Goal: Transaction & Acquisition: Purchase product/service

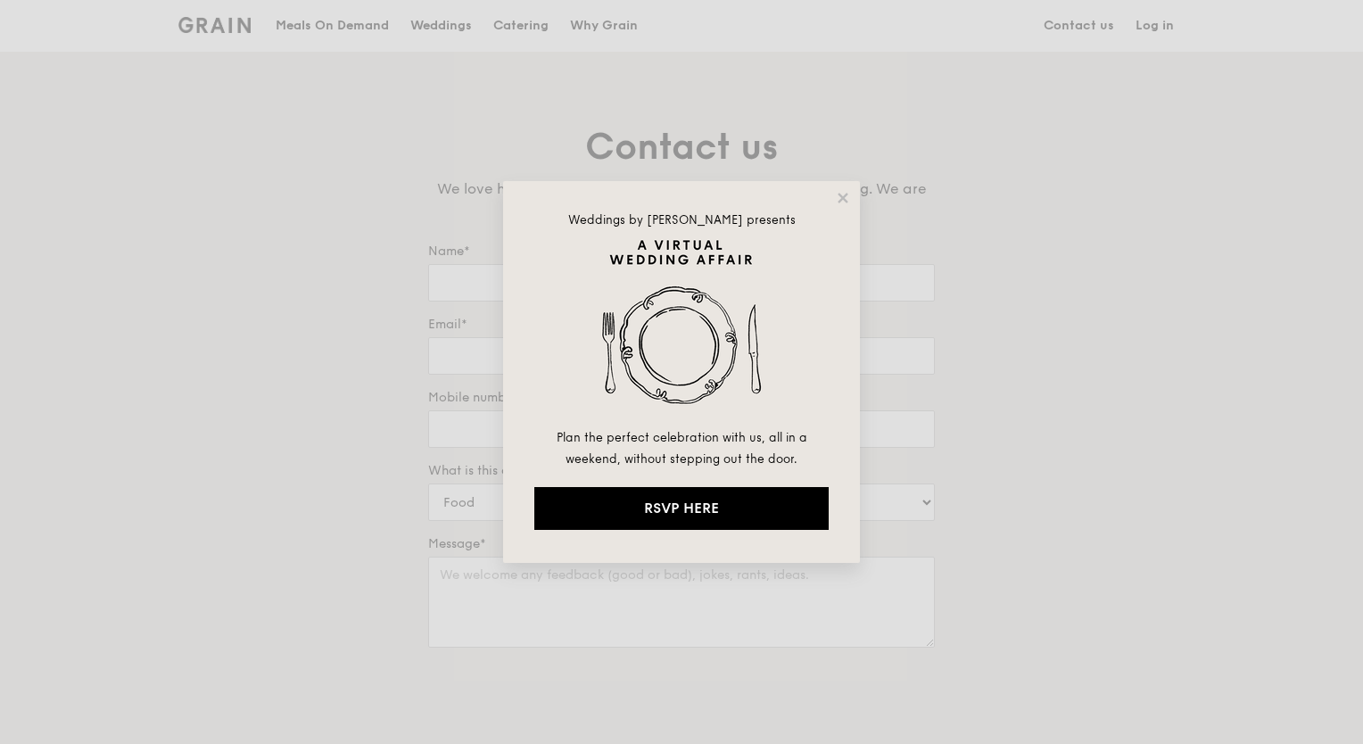
click at [835, 206] on div "Weddings by [PERSON_NAME] presents Plan the perfect celebration with us, all in…" at bounding box center [681, 372] width 357 height 382
click at [842, 198] on icon at bounding box center [842, 198] width 10 height 10
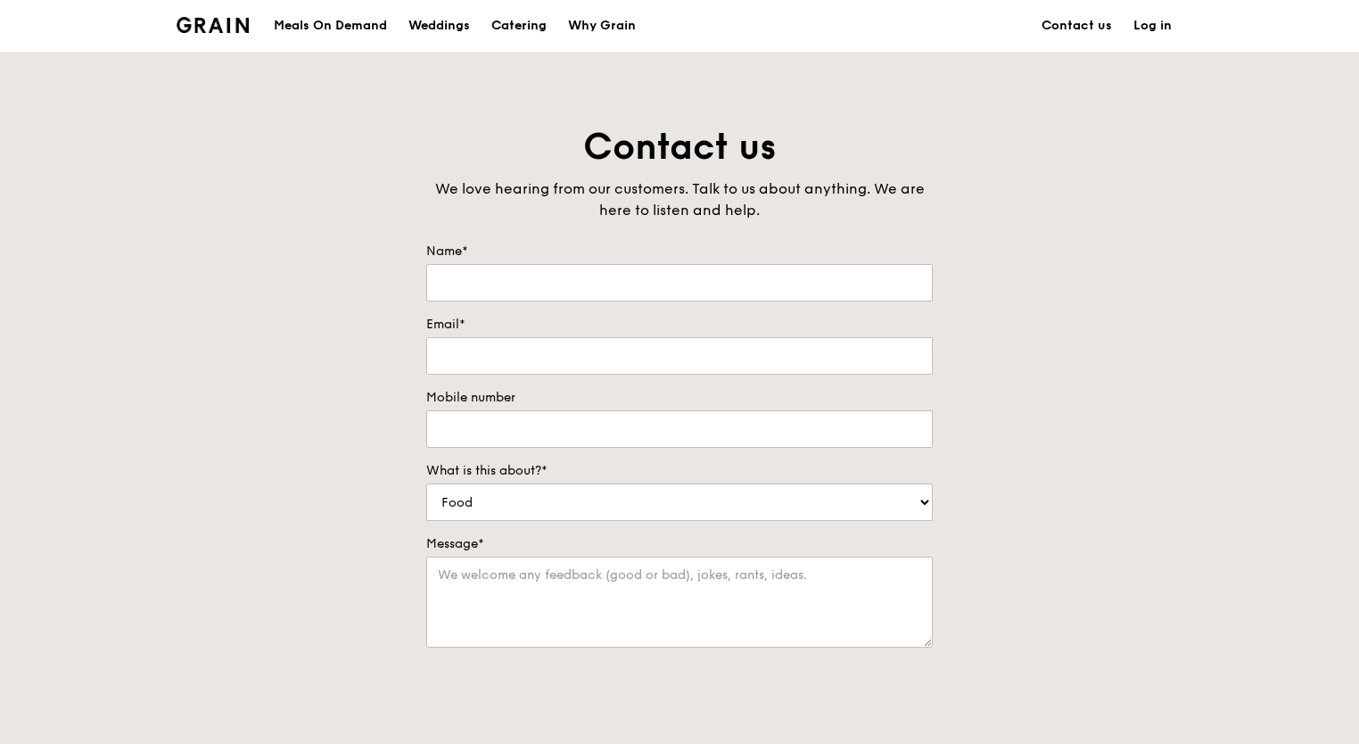
click at [515, 36] on div "Catering" at bounding box center [518, 26] width 55 height 54
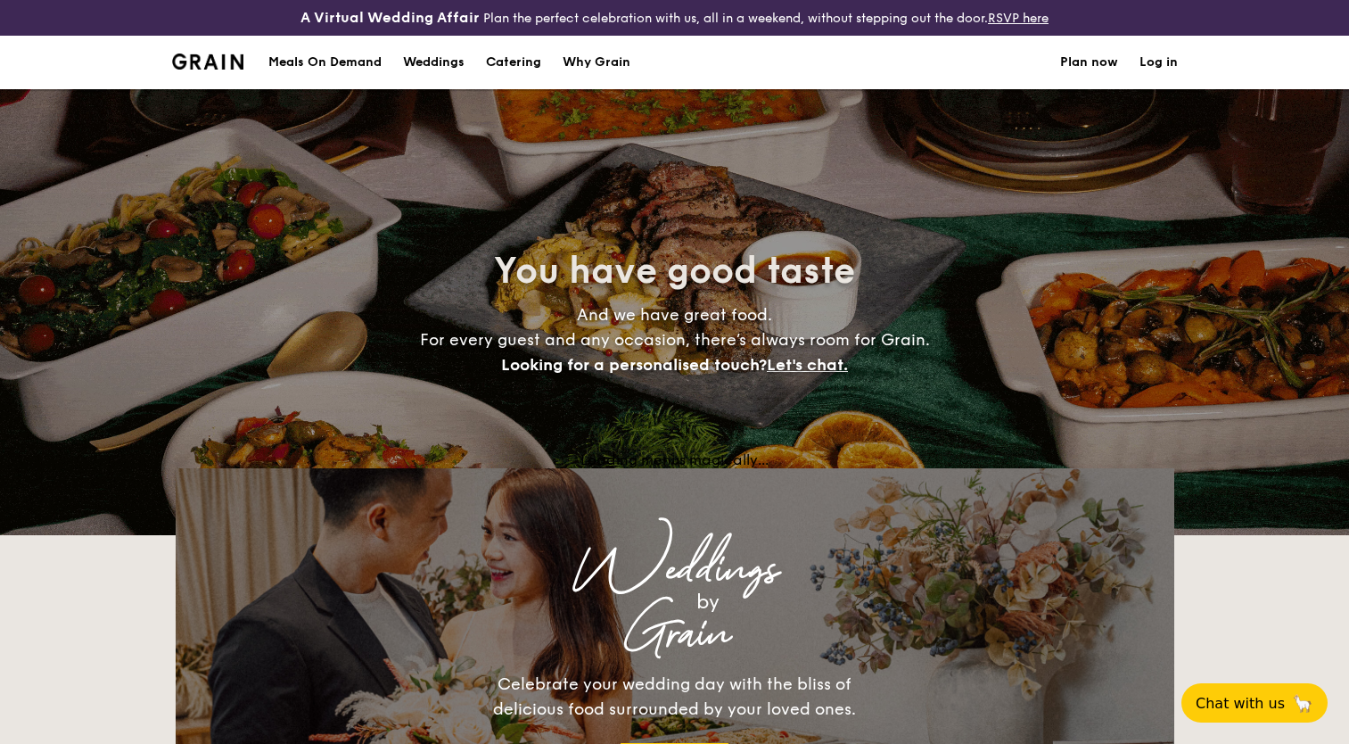
select select
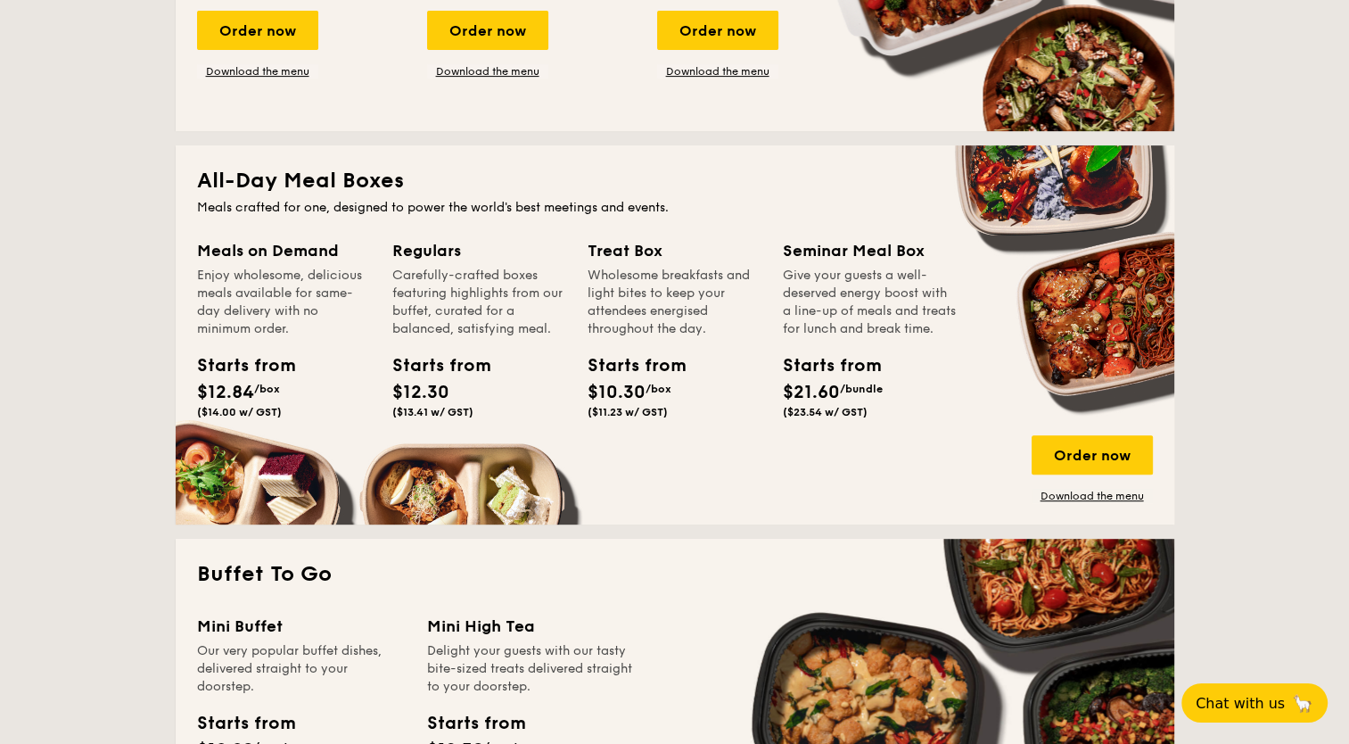
scroll to position [728, 0]
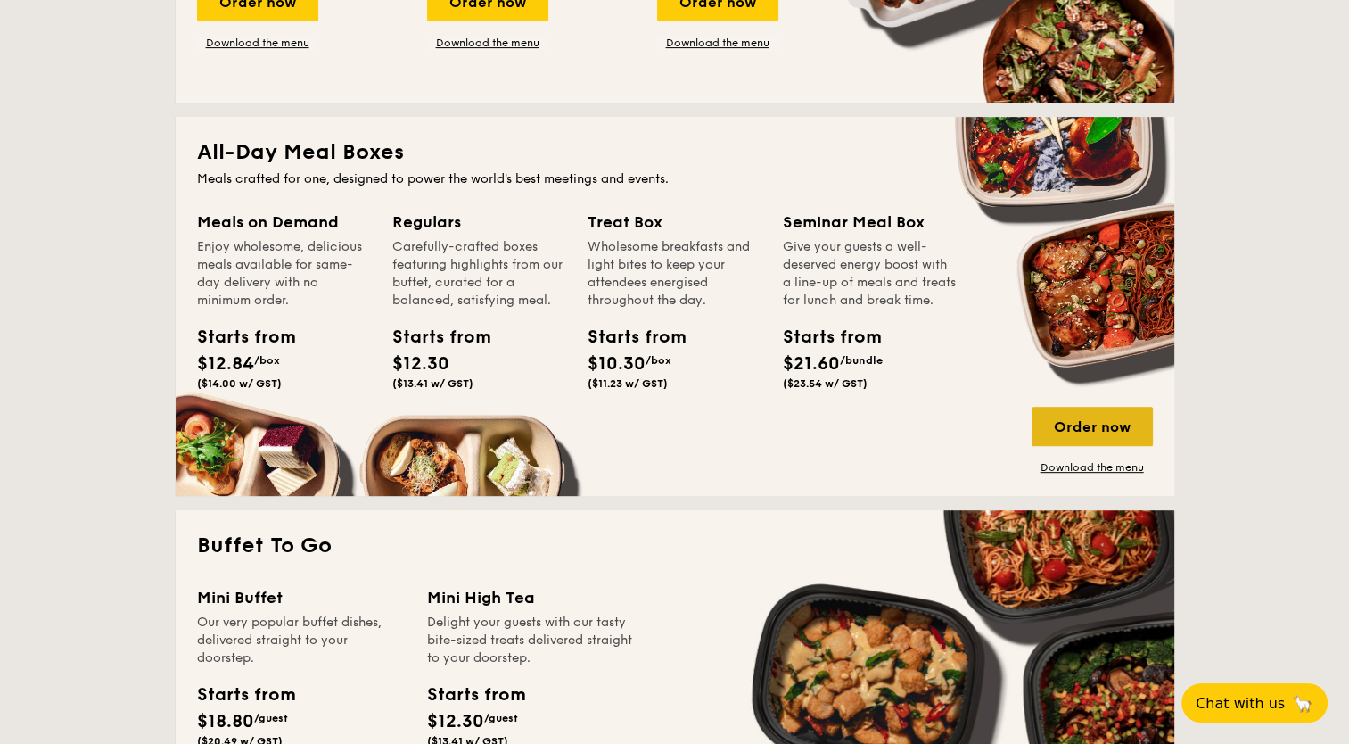
click at [1067, 410] on div "Order now" at bounding box center [1092, 426] width 121 height 39
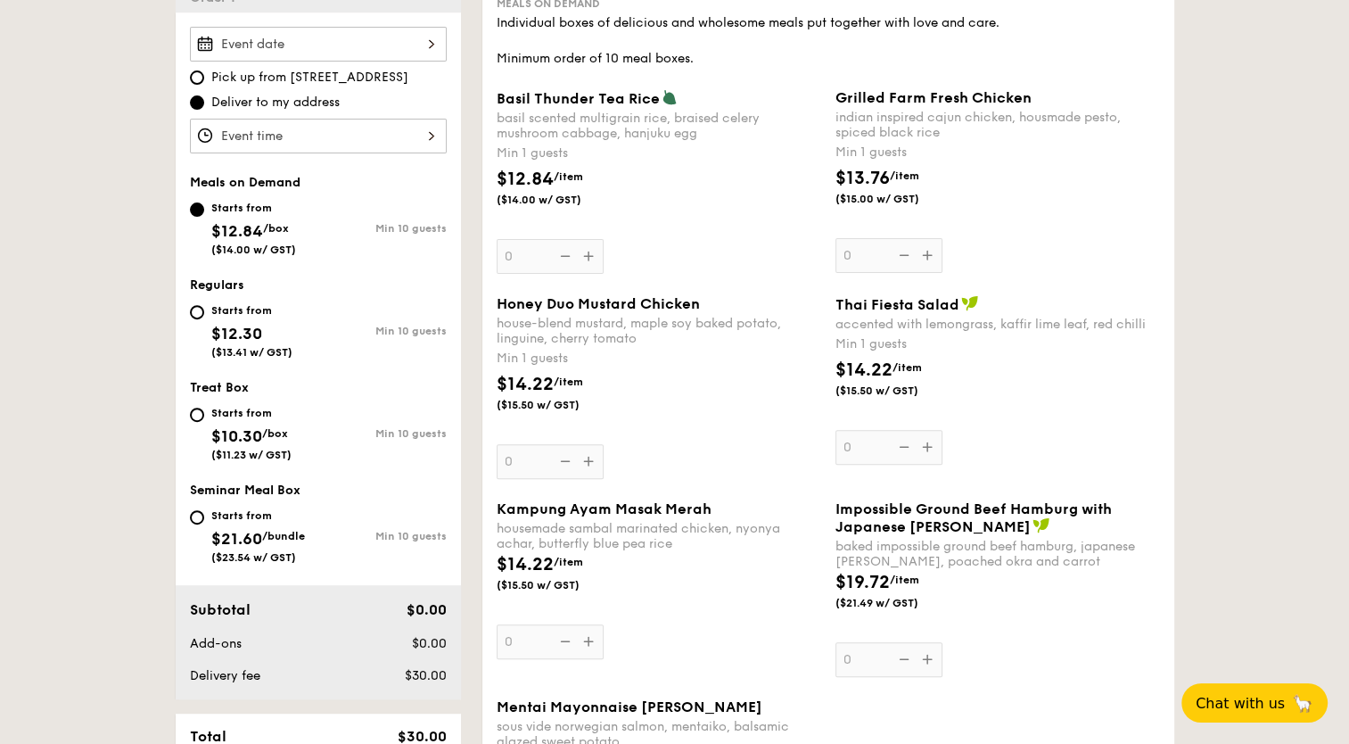
scroll to position [558, 0]
click at [202, 518] on input "Starts from $21.60 /bundle ($23.54 w/ GST) Min 10 guests" at bounding box center [197, 518] width 14 height 14
radio input "true"
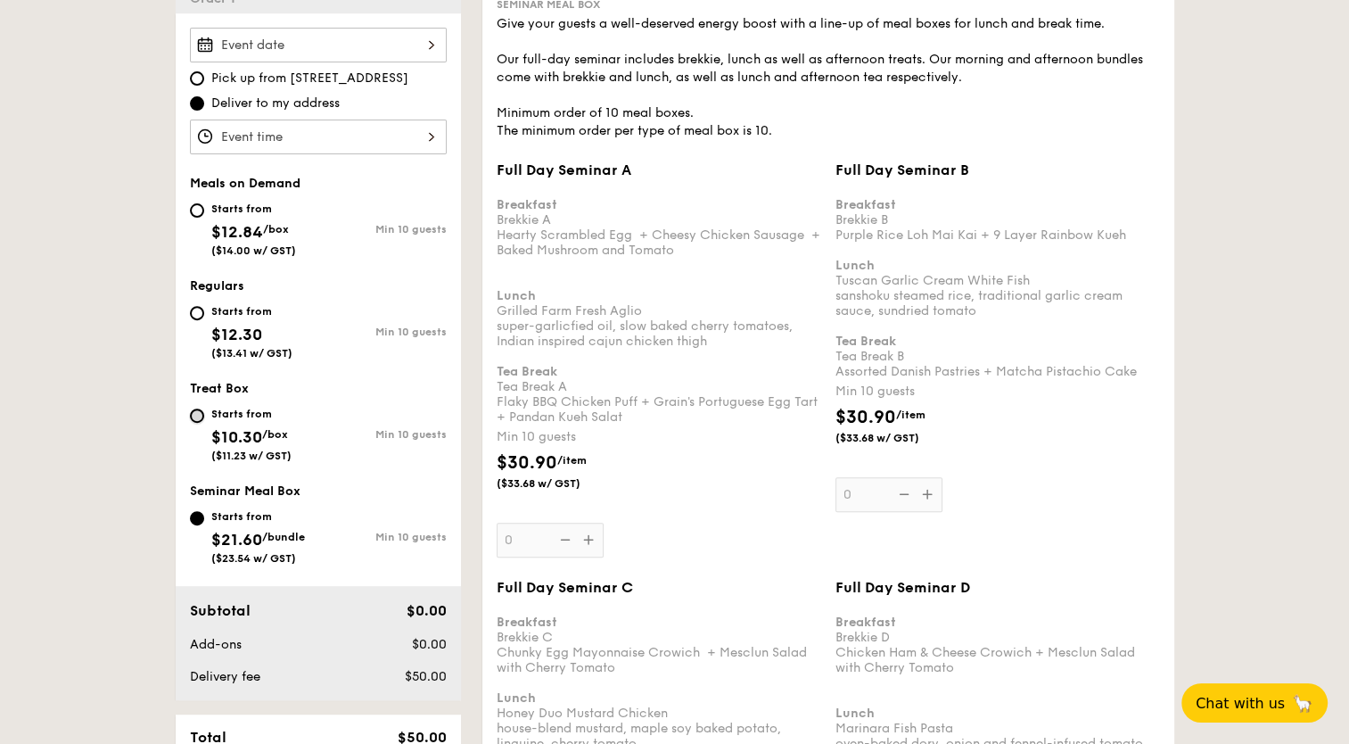
click at [194, 419] on input "Starts from $10.30 /box ($11.23 w/ GST) Min 10 guests" at bounding box center [197, 415] width 14 height 14
radio input "true"
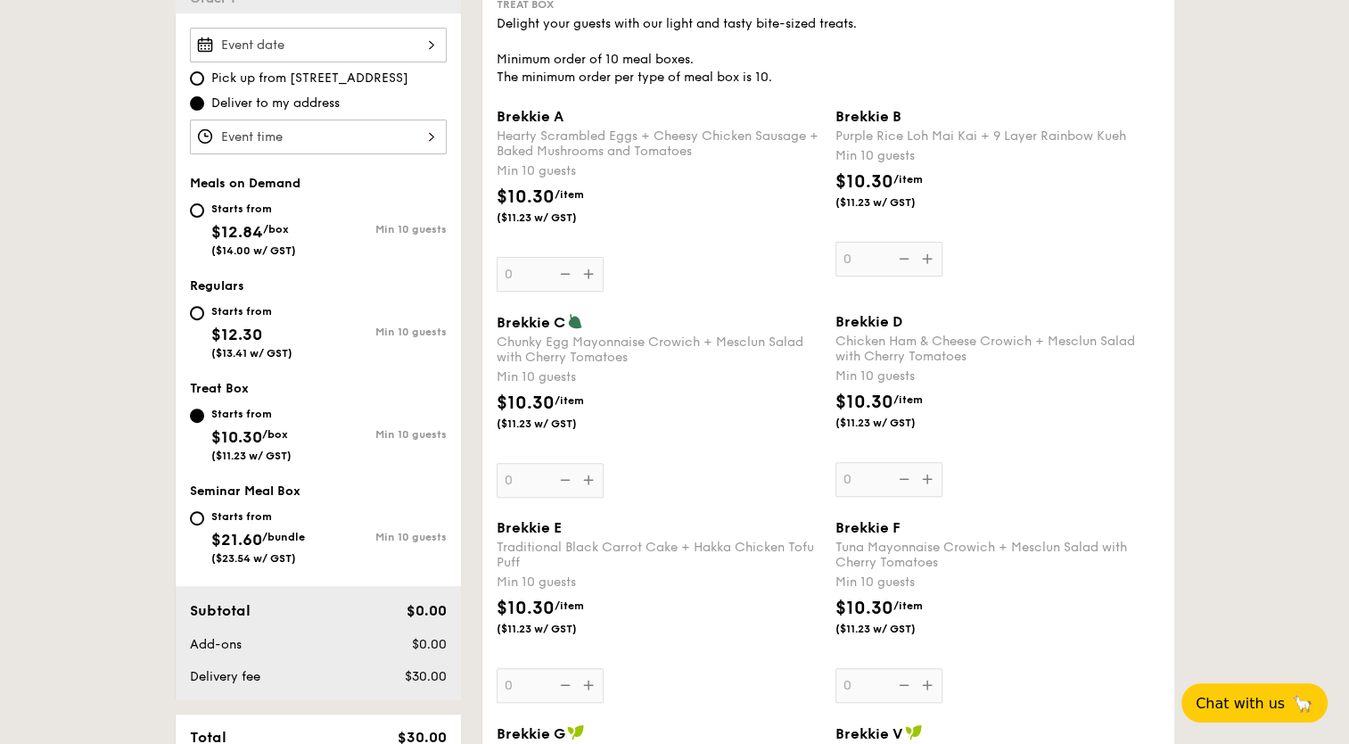
click at [202, 301] on div "Starts from $12.30 ($13.41 w/ GST)" at bounding box center [254, 330] width 128 height 59
click at [202, 306] on input "Starts from $12.30 ($13.41 w/ GST) Min 10 guests" at bounding box center [197, 313] width 14 height 14
radio input "true"
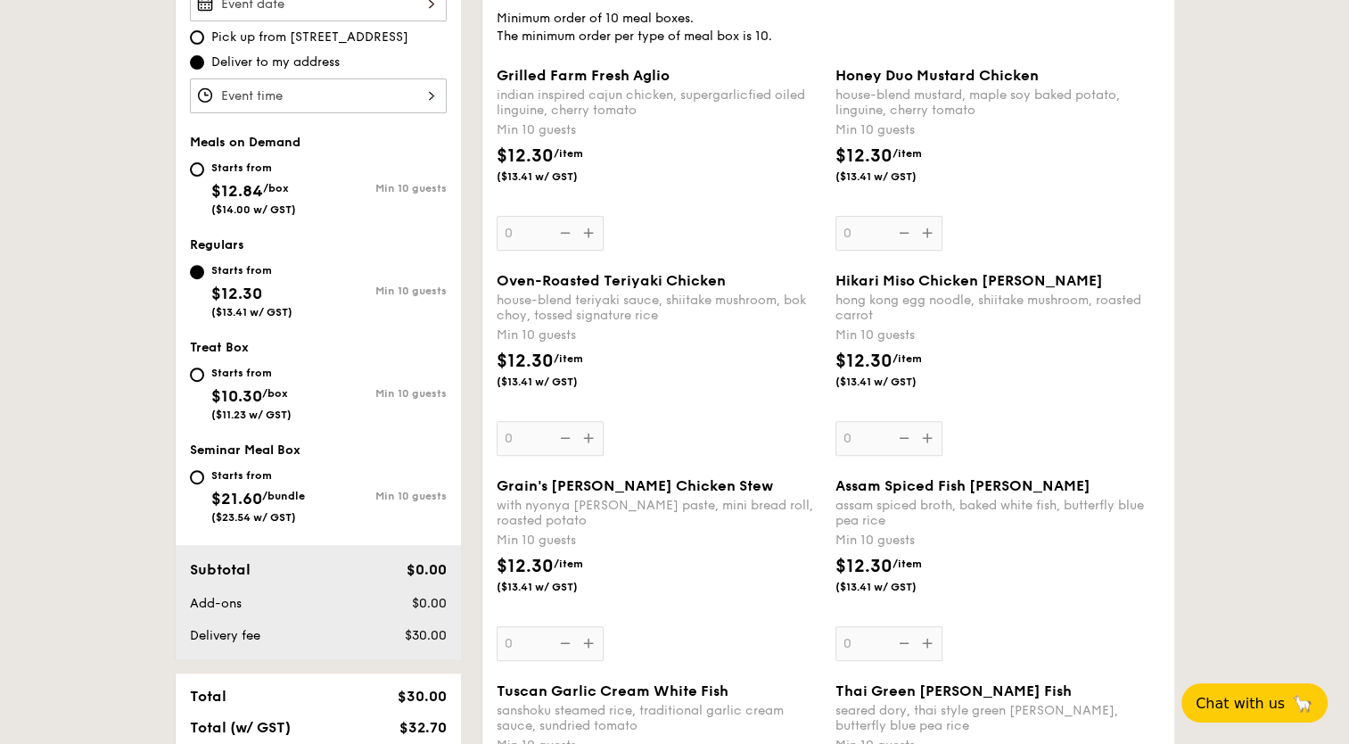
scroll to position [288, 0]
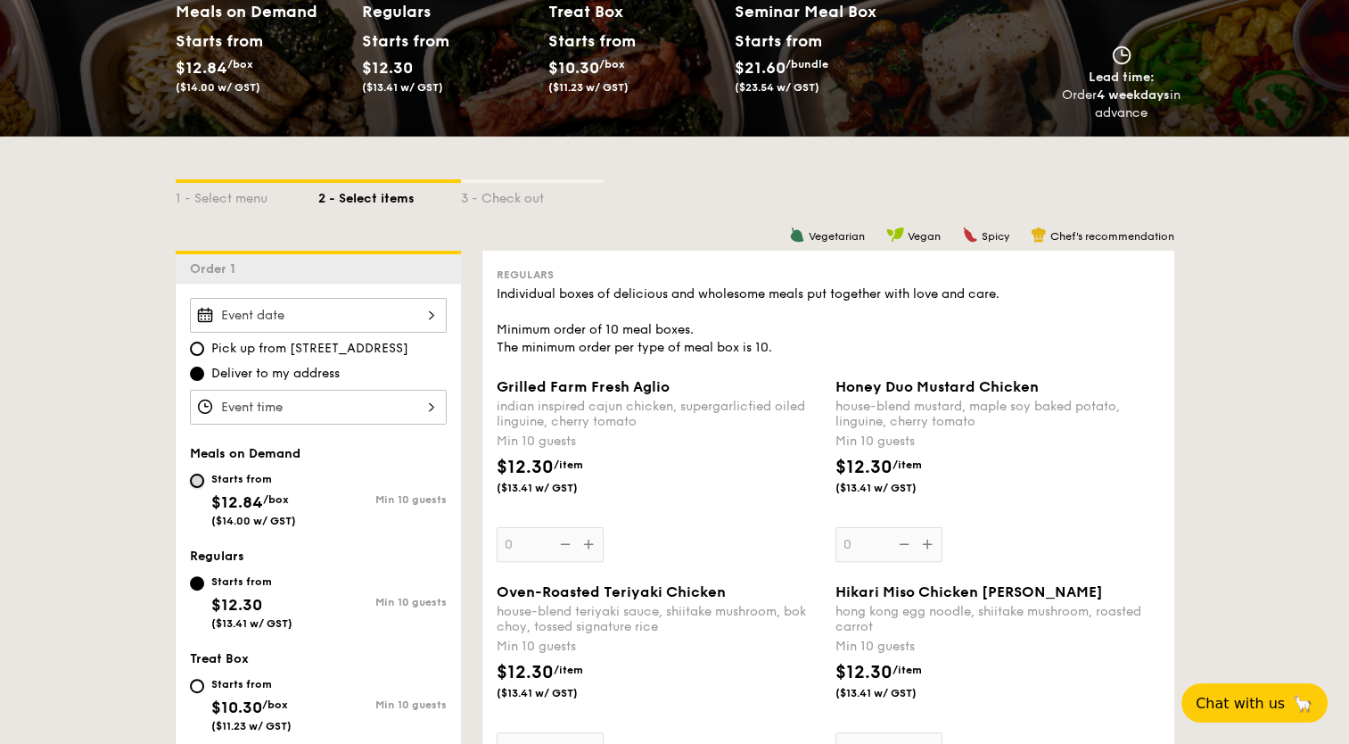
click at [196, 480] on input "Starts from $12.84 /box ($14.00 w/ GST) Min 10 guests" at bounding box center [197, 481] width 14 height 14
radio input "true"
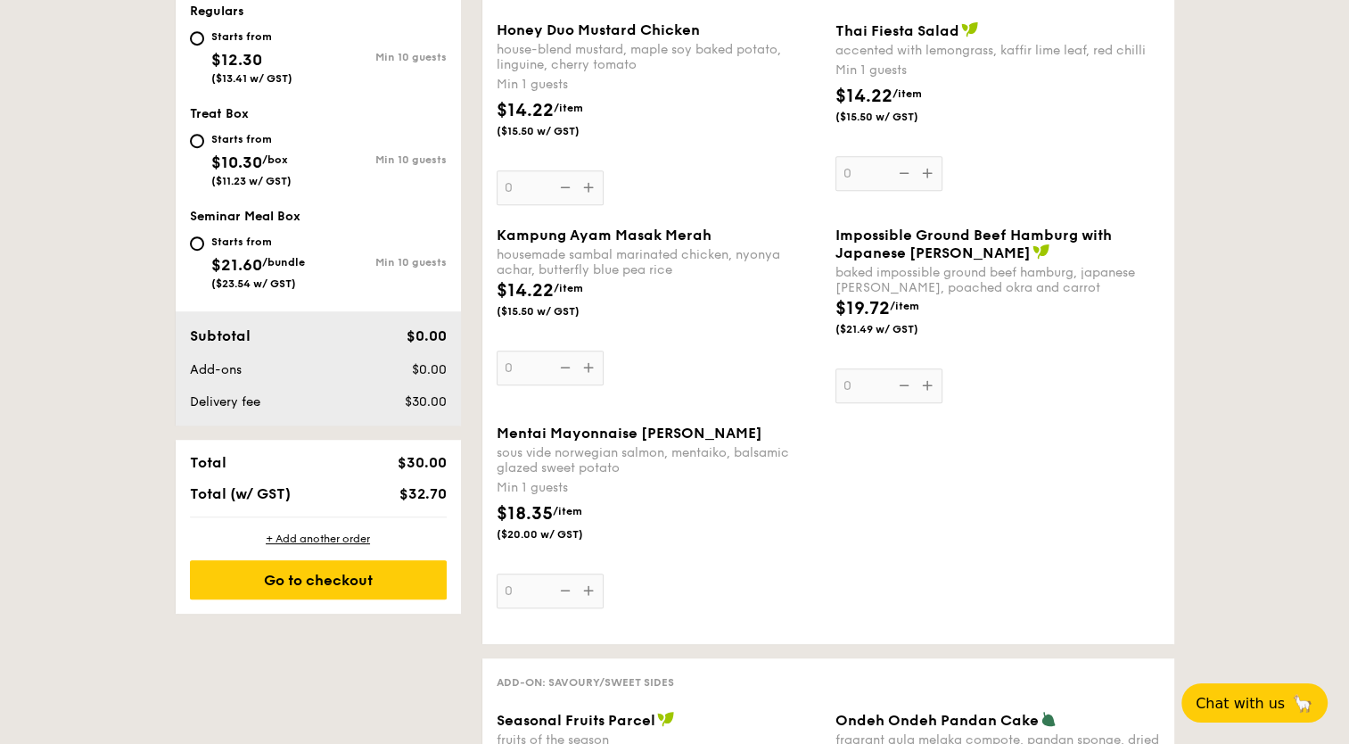
scroll to position [840, 0]
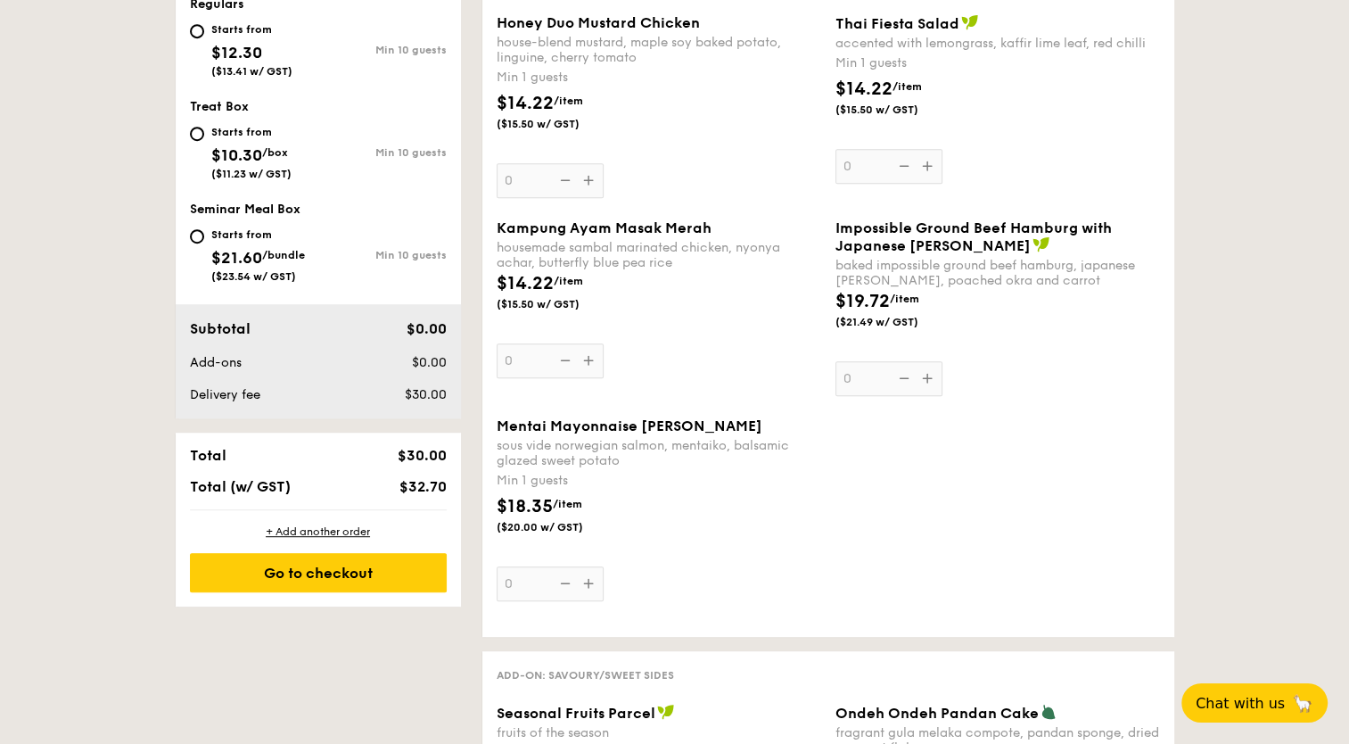
click at [541, 485] on div "Min 1 guests" at bounding box center [659, 481] width 325 height 18
click at [541, 566] on input "0" at bounding box center [550, 583] width 107 height 35
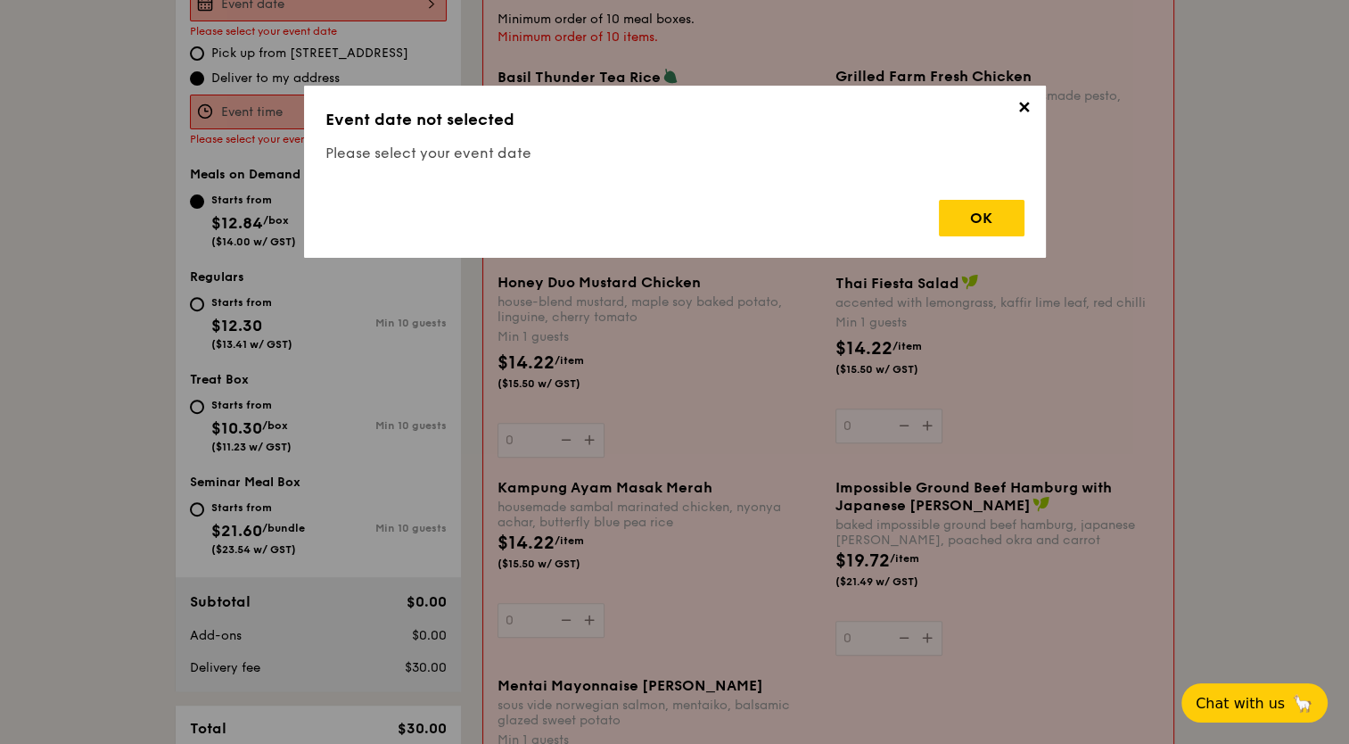
scroll to position [512, 0]
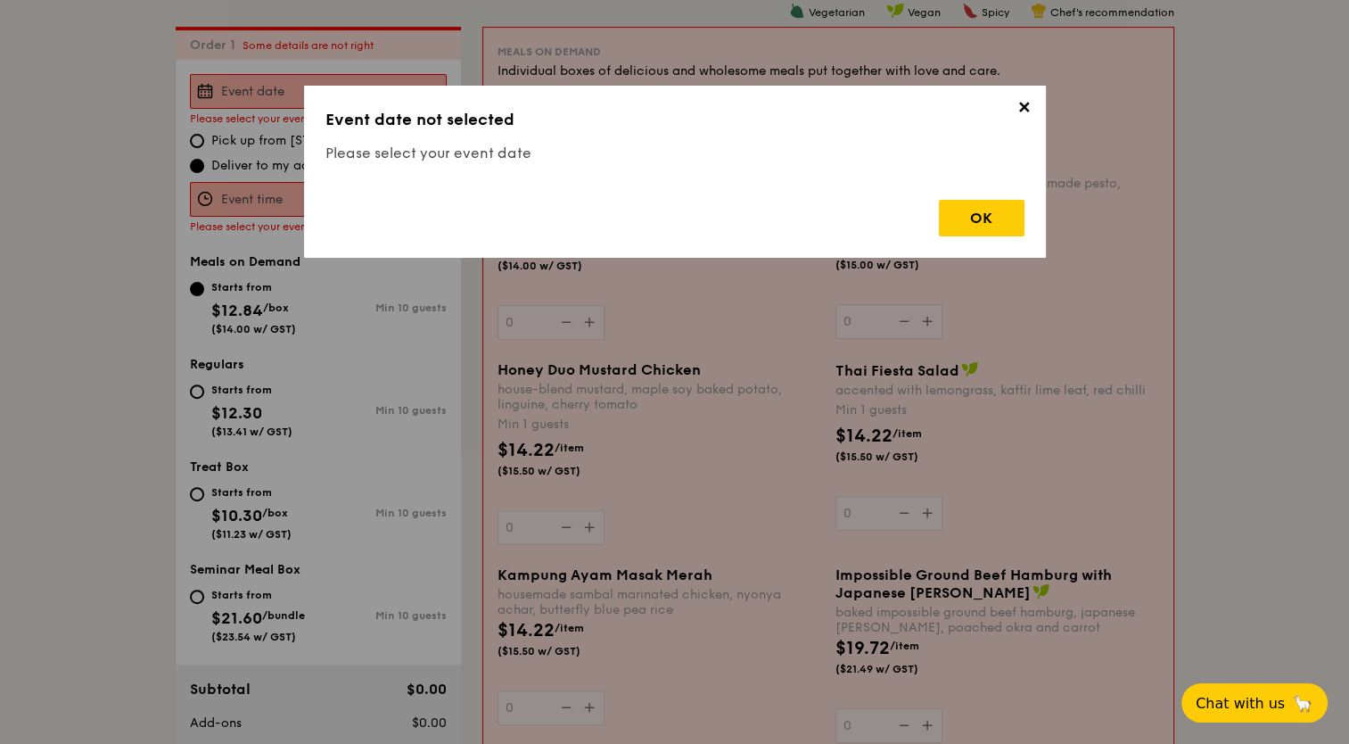
click at [1012, 98] on span "✕" at bounding box center [1024, 110] width 25 height 25
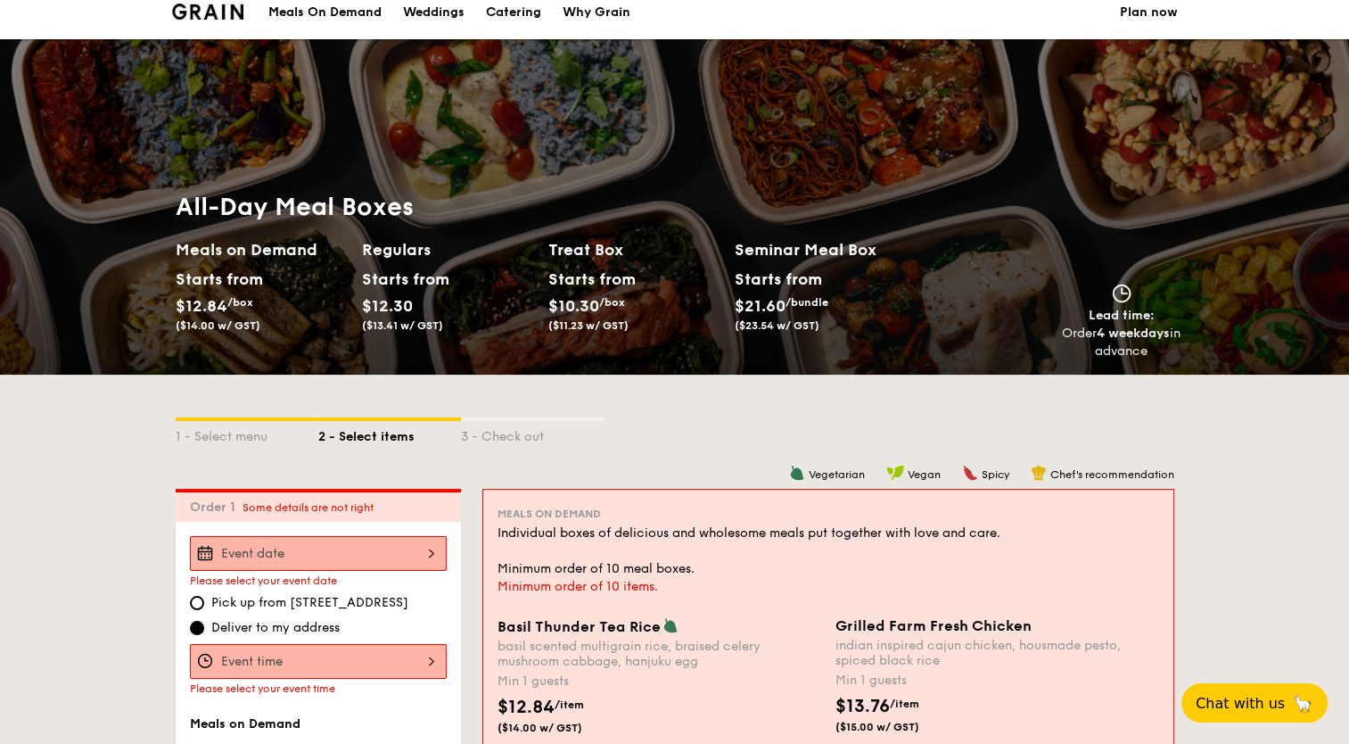
scroll to position [0, 0]
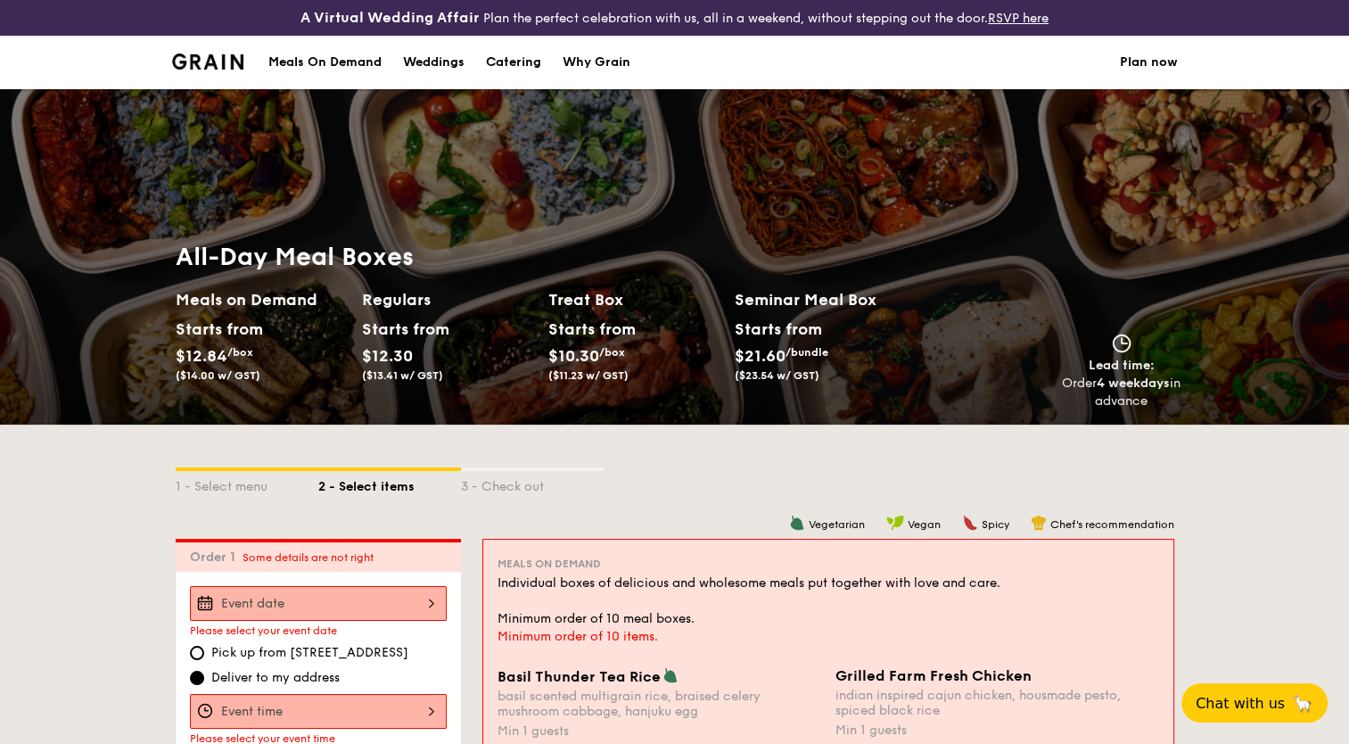
click at [335, 55] on div "Meals On Demand" at bounding box center [324, 63] width 113 height 54
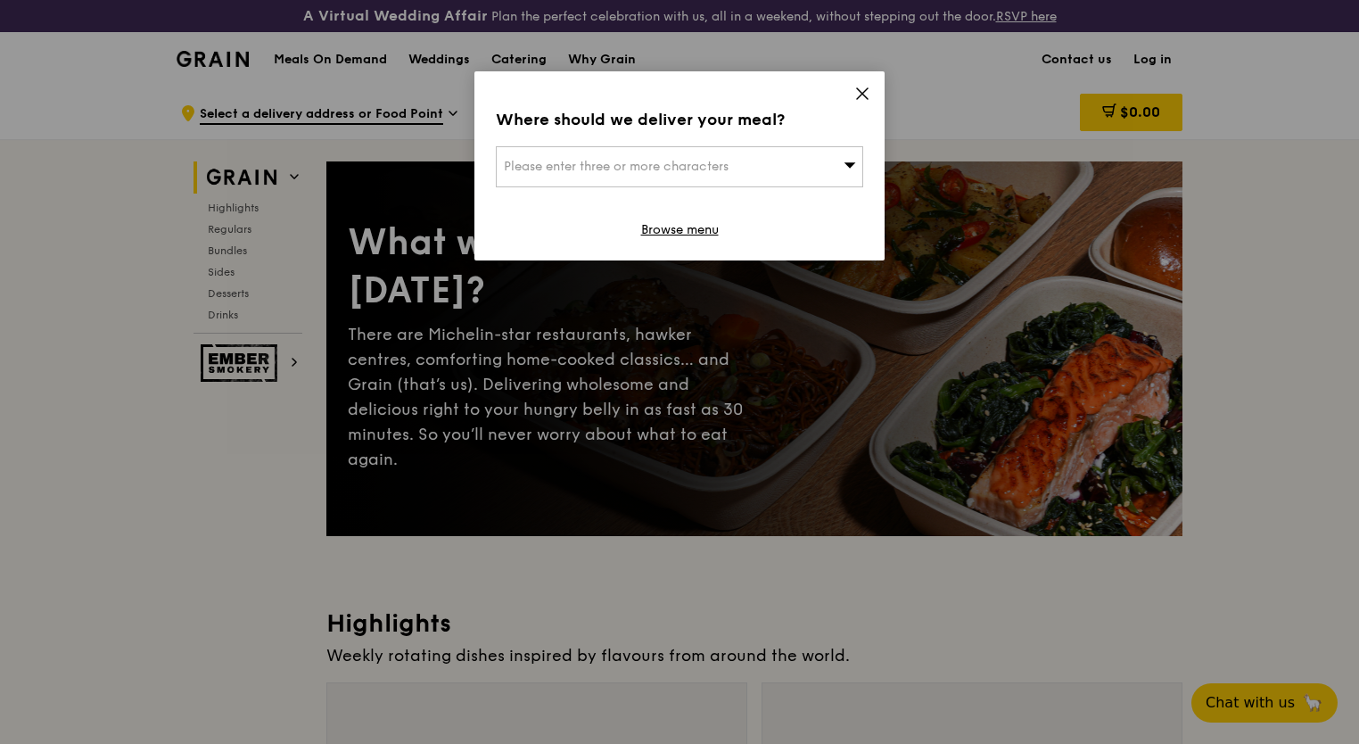
click at [755, 160] on div "Please enter three or more characters" at bounding box center [679, 166] width 367 height 41
type input "m"
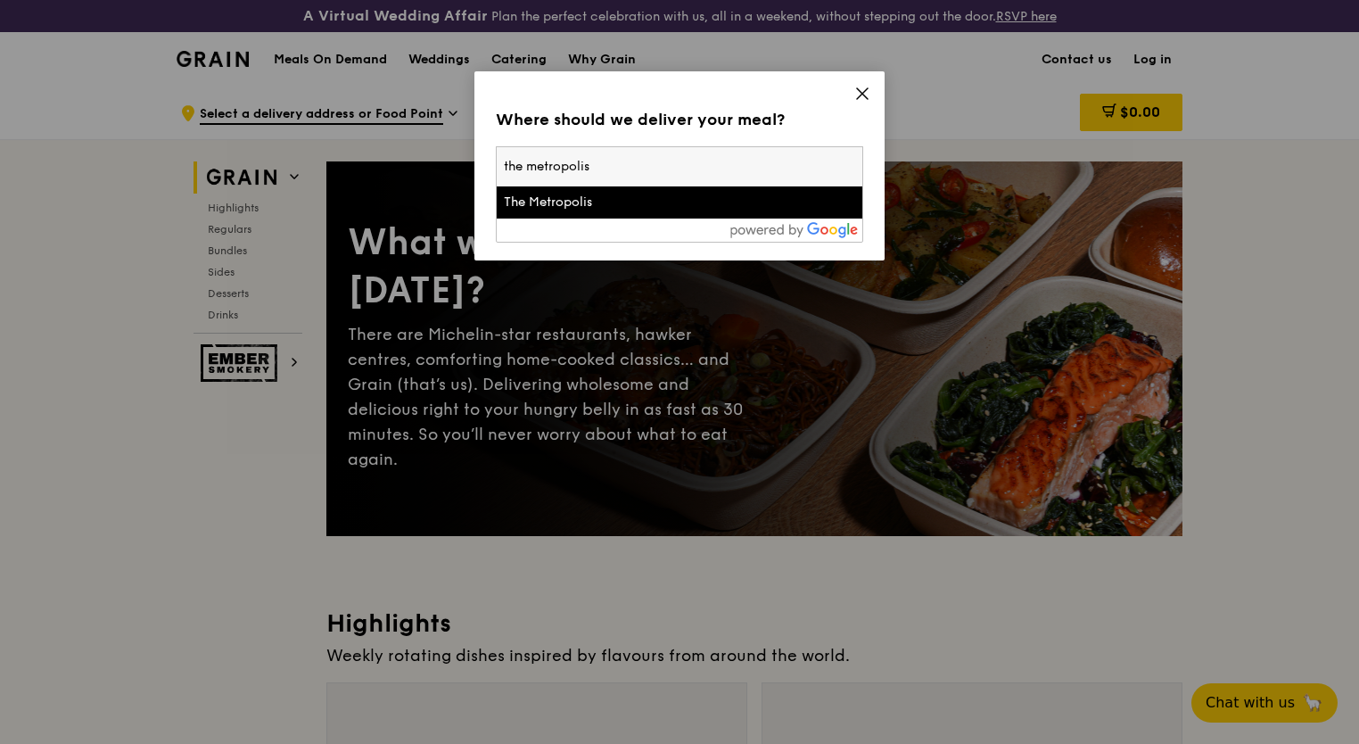
type input "the metropolis"
click at [768, 202] on div "The Metropolis" at bounding box center [679, 203] width 351 height 18
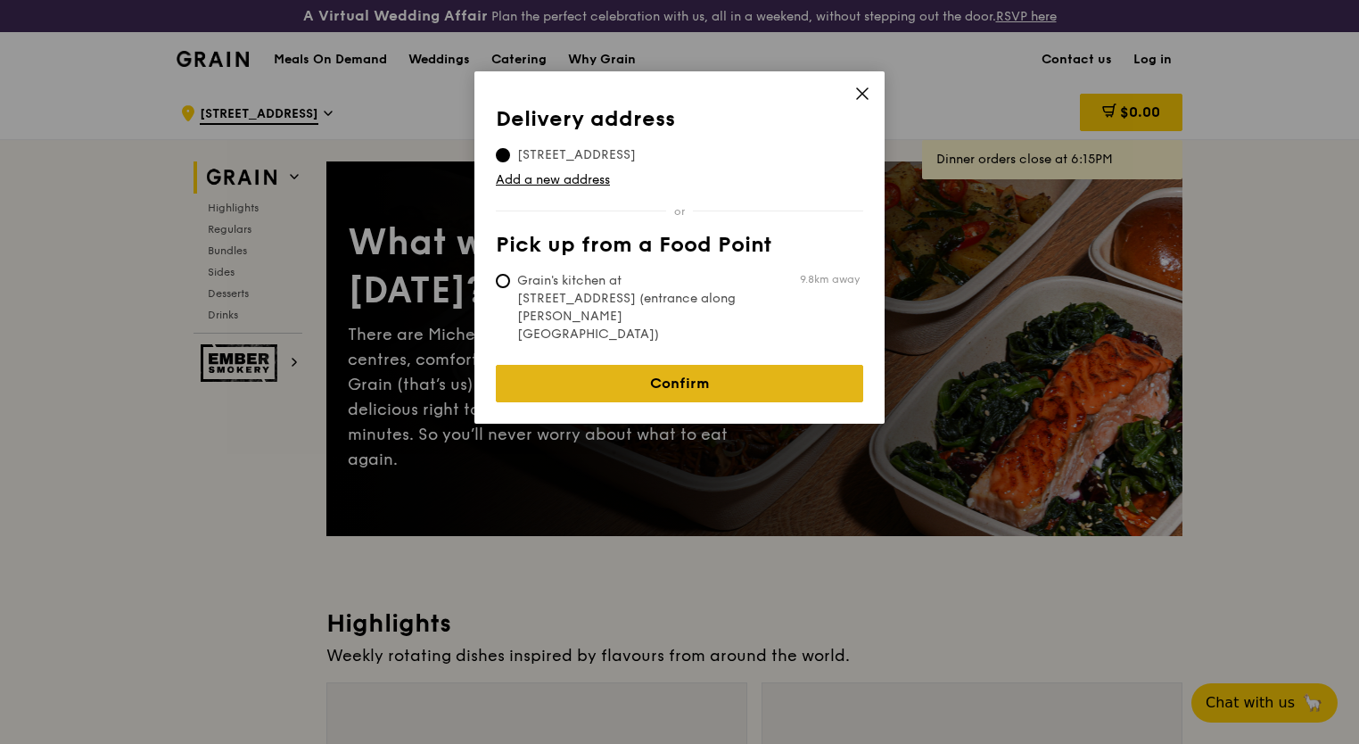
click at [768, 365] on link "Confirm" at bounding box center [679, 383] width 367 height 37
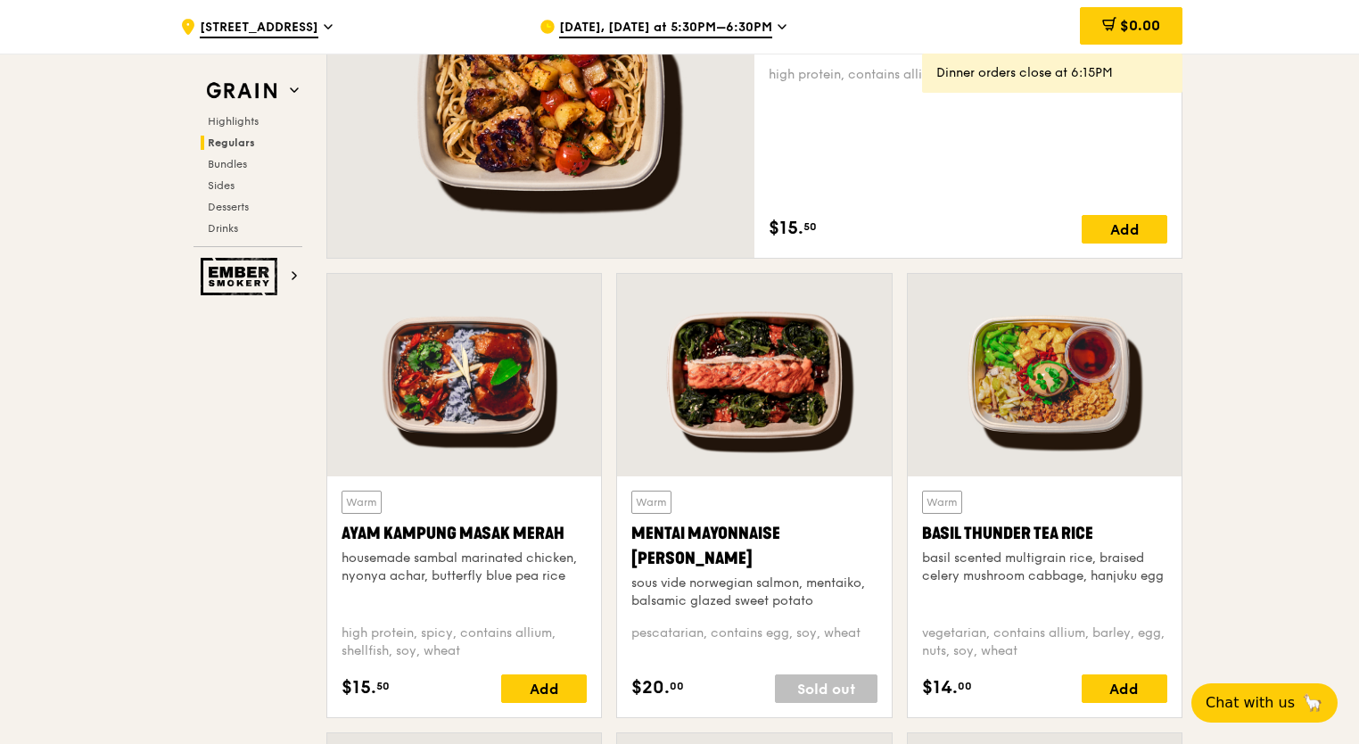
scroll to position [1409, 0]
click at [654, 373] on div at bounding box center [754, 375] width 274 height 202
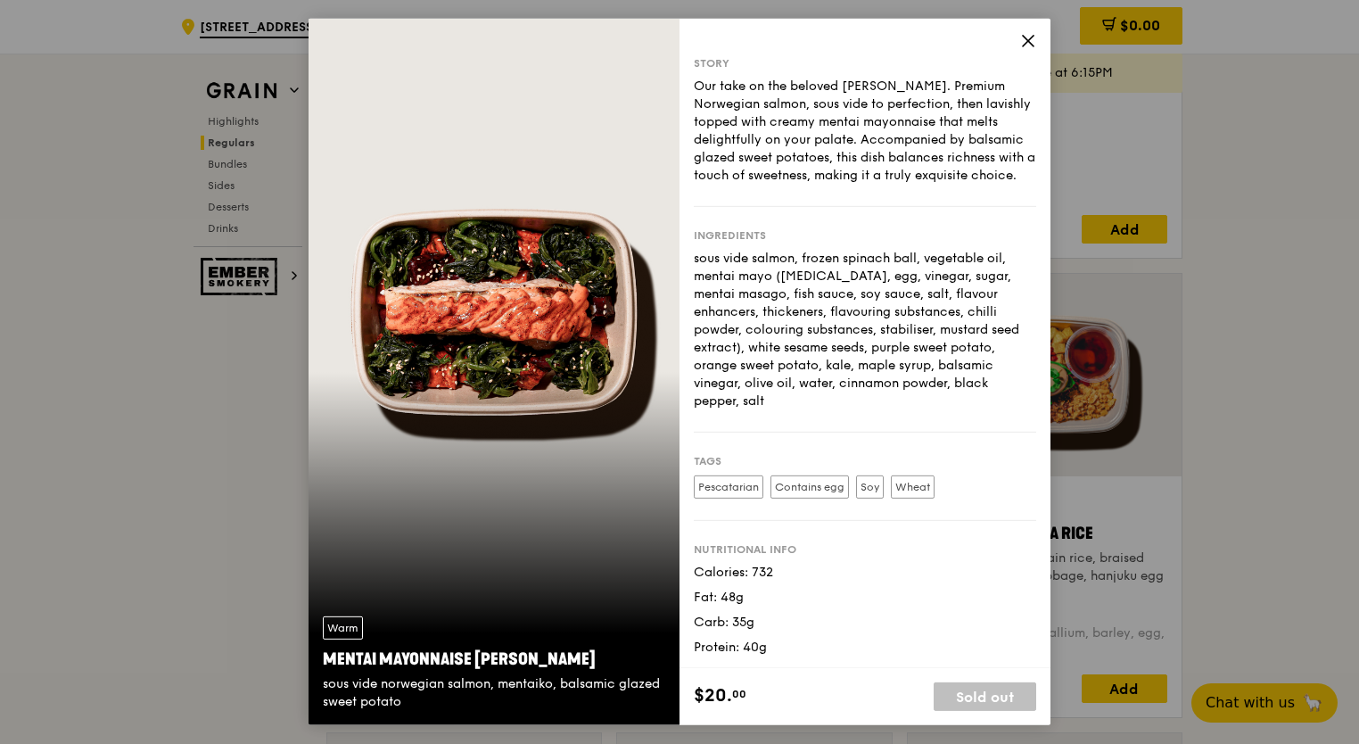
click at [1018, 38] on div "Story Our take on the beloved mentaiko salmon. Premium Norwegian salmon, sous v…" at bounding box center [865, 343] width 371 height 649
click at [1031, 39] on icon at bounding box center [1028, 41] width 16 height 16
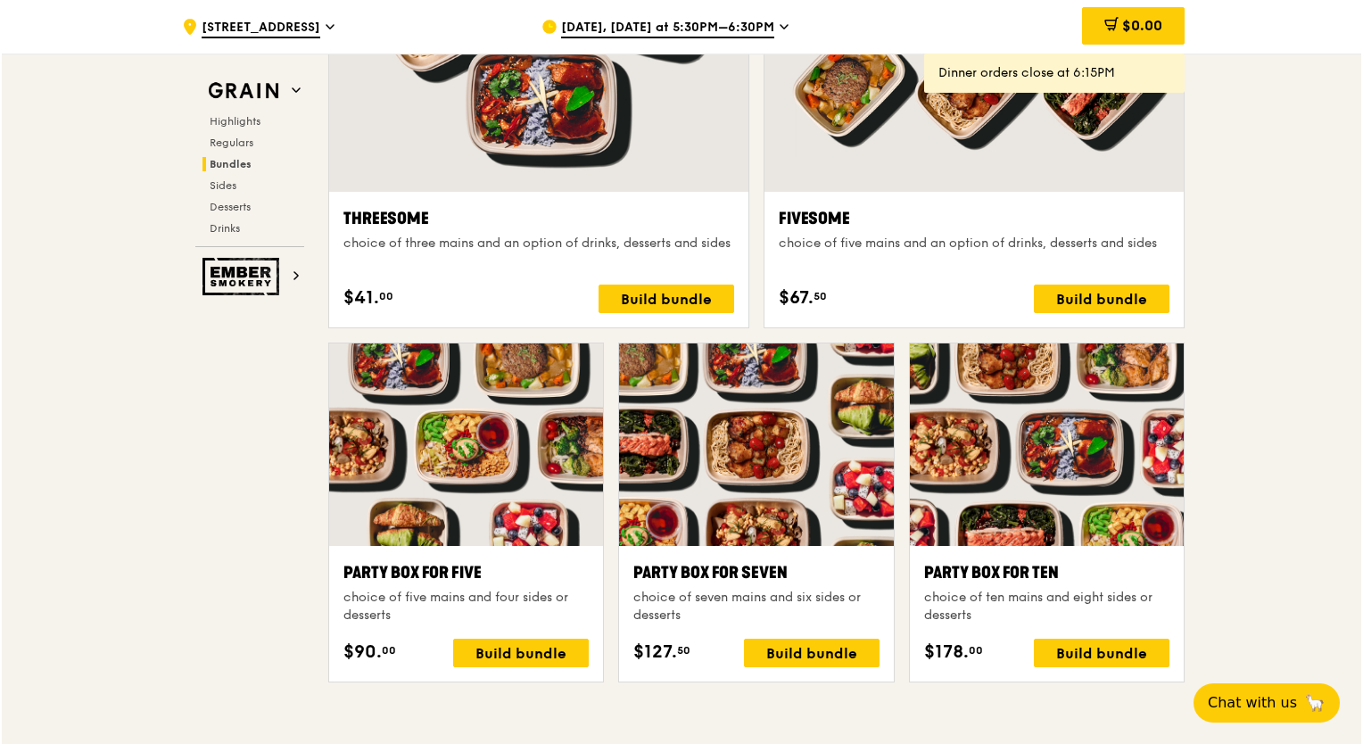
scroll to position [3362, 0]
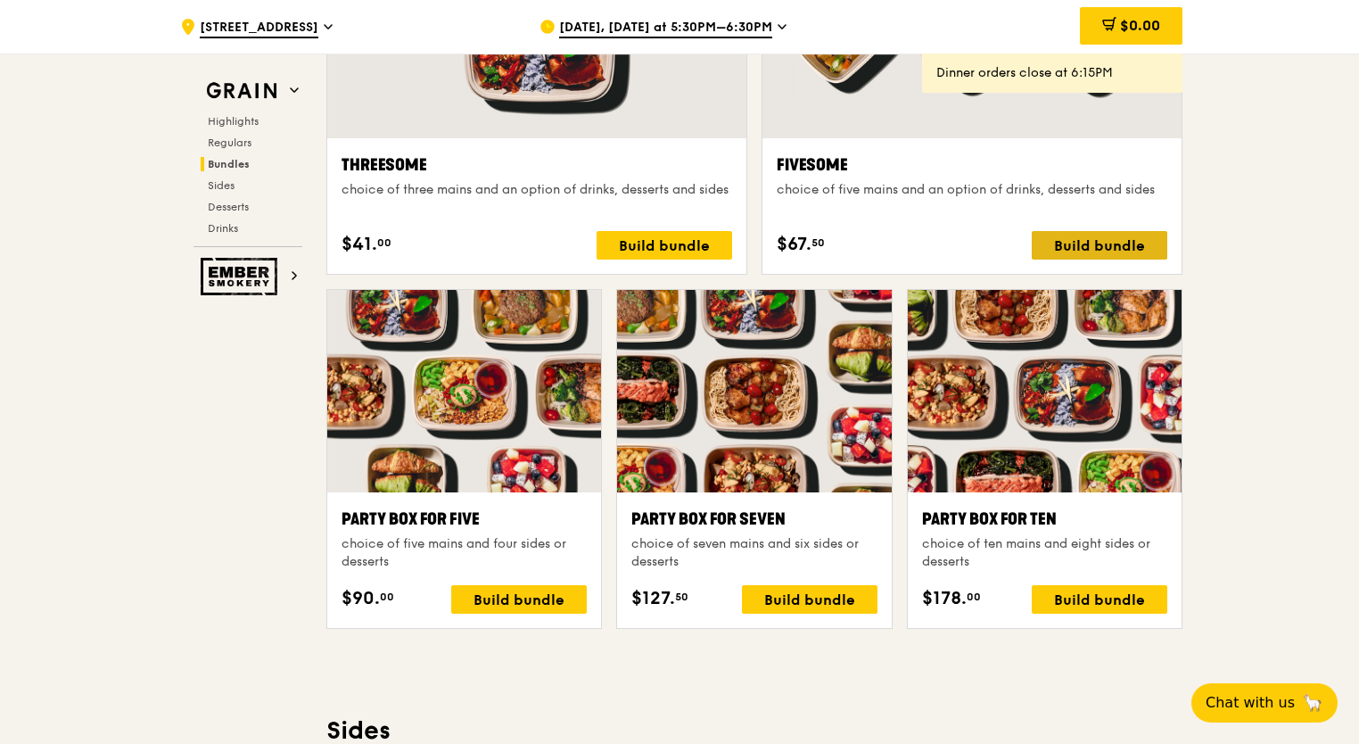
click at [1134, 238] on div "Build bundle" at bounding box center [1100, 245] width 136 height 29
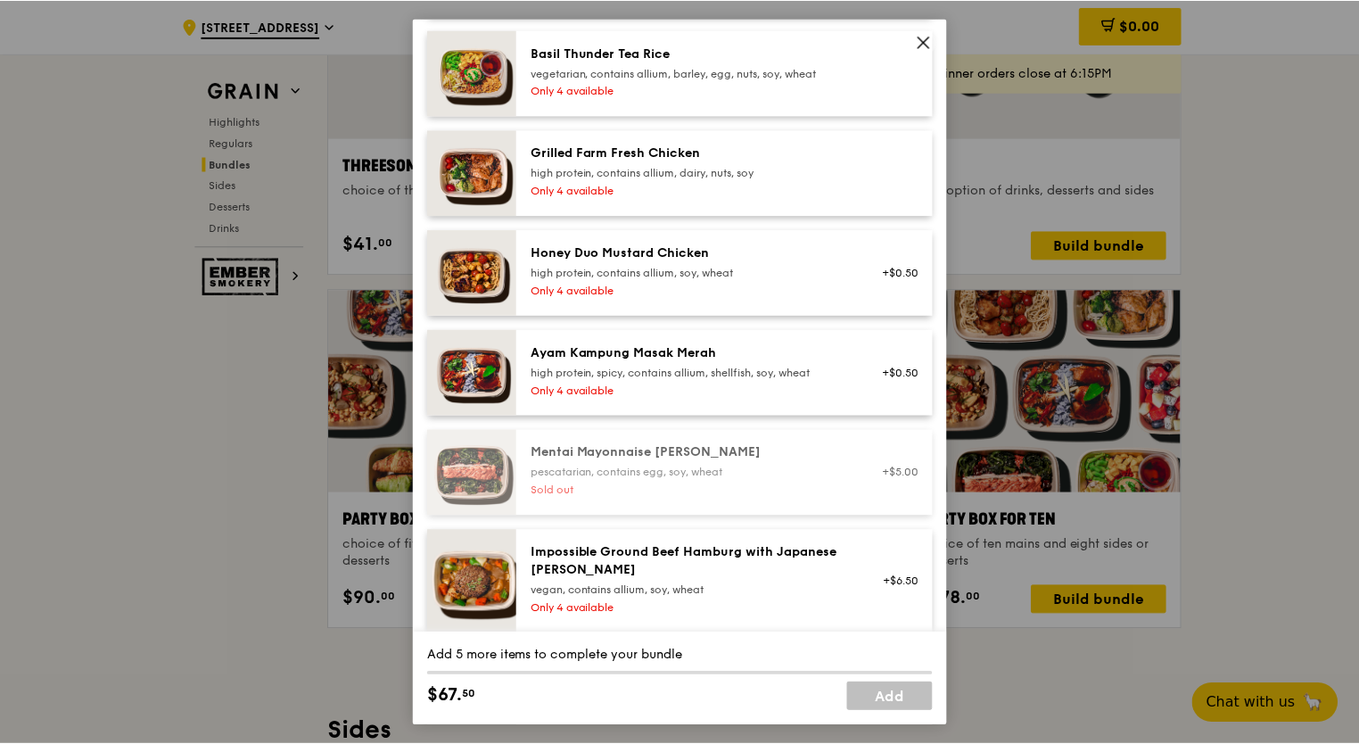
scroll to position [445, 0]
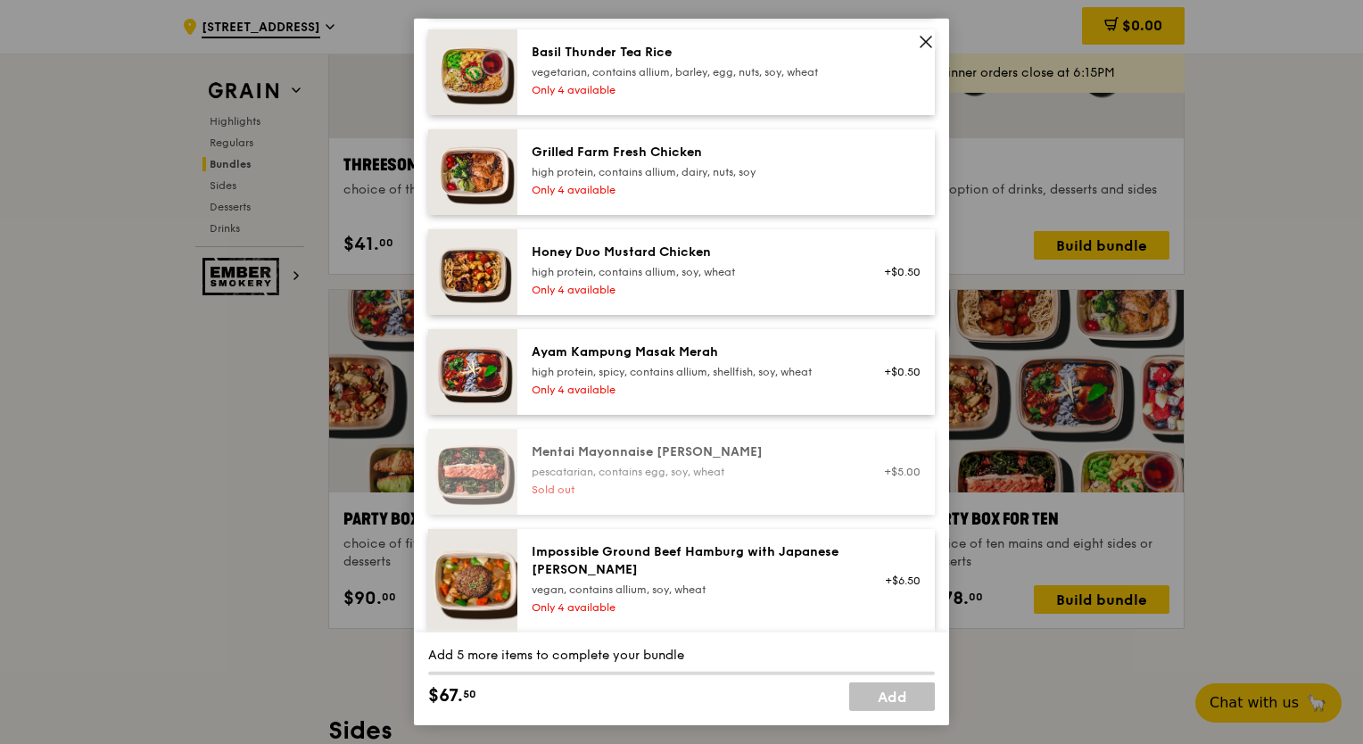
click at [807, 484] on div "Sold out" at bounding box center [692, 490] width 320 height 14
click at [930, 37] on icon at bounding box center [925, 42] width 11 height 11
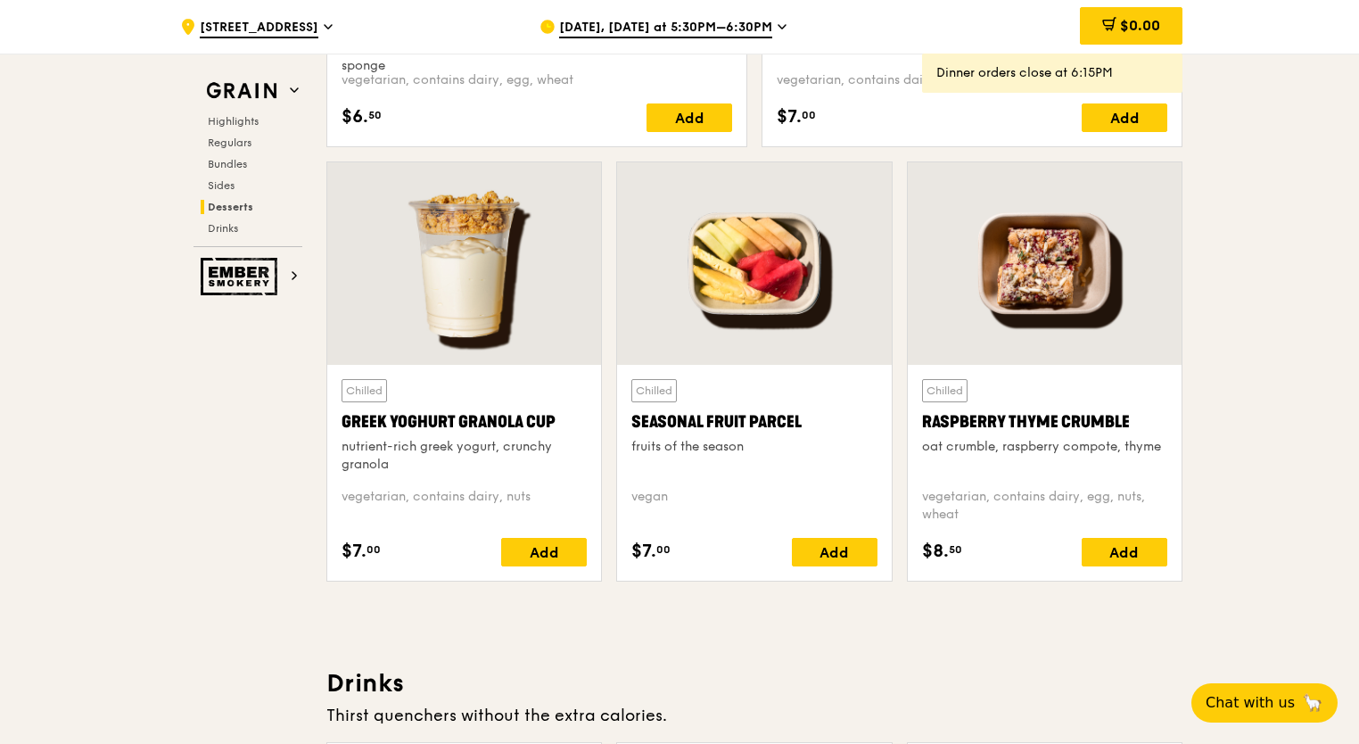
scroll to position [5638, 0]
